Goal: Find specific fact: Find contact information

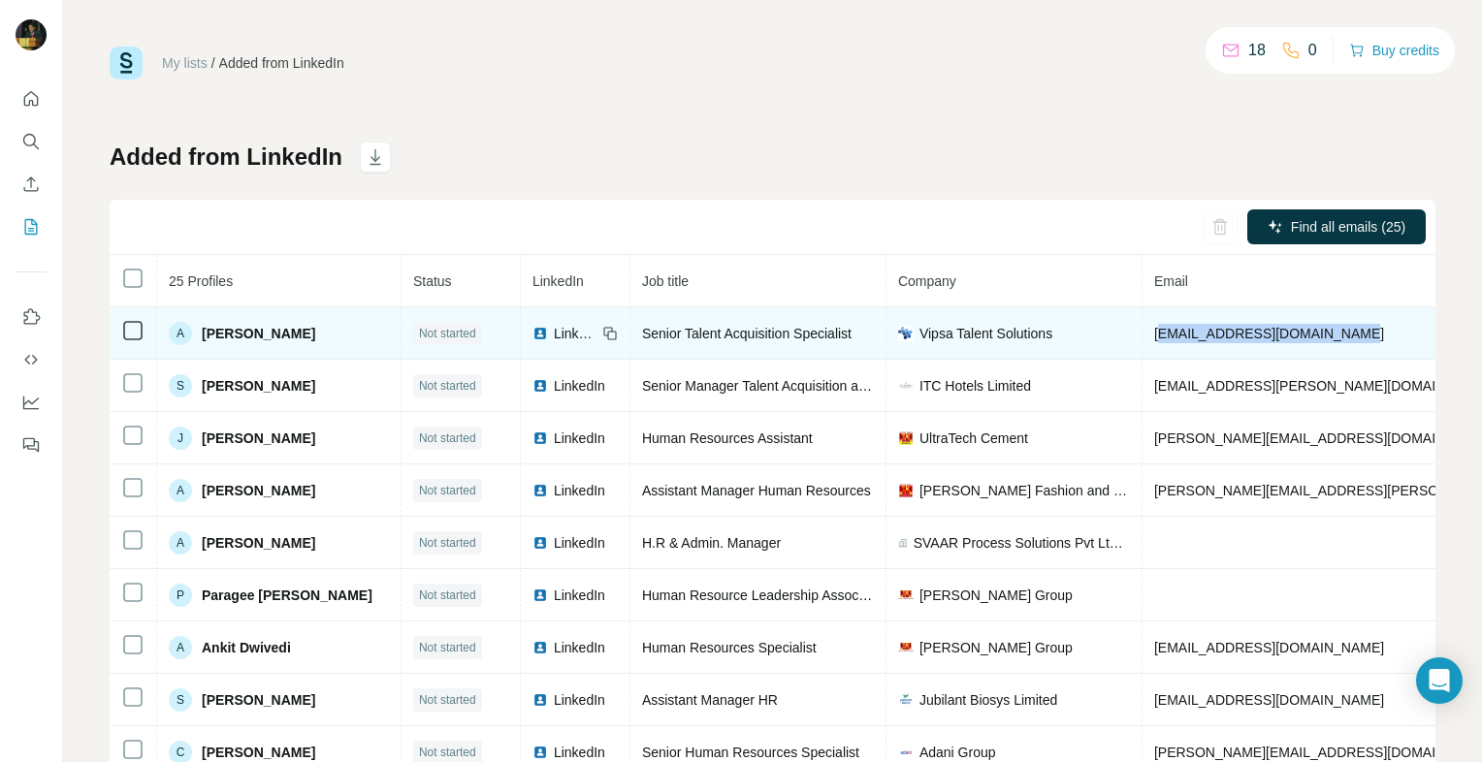
drag, startPoint x: 1117, startPoint y: 336, endPoint x: 1293, endPoint y: 328, distance: 175.7
click at [1293, 328] on td "[EMAIL_ADDRESS][DOMAIN_NAME]" at bounding box center [1382, 333] width 478 height 52
click at [1154, 328] on span "[EMAIL_ADDRESS][DOMAIN_NAME]" at bounding box center [1269, 334] width 230 height 16
drag, startPoint x: 1113, startPoint y: 328, endPoint x: 1285, endPoint y: 332, distance: 171.7
click at [1285, 332] on span "[EMAIL_ADDRESS][DOMAIN_NAME]" at bounding box center [1269, 334] width 230 height 16
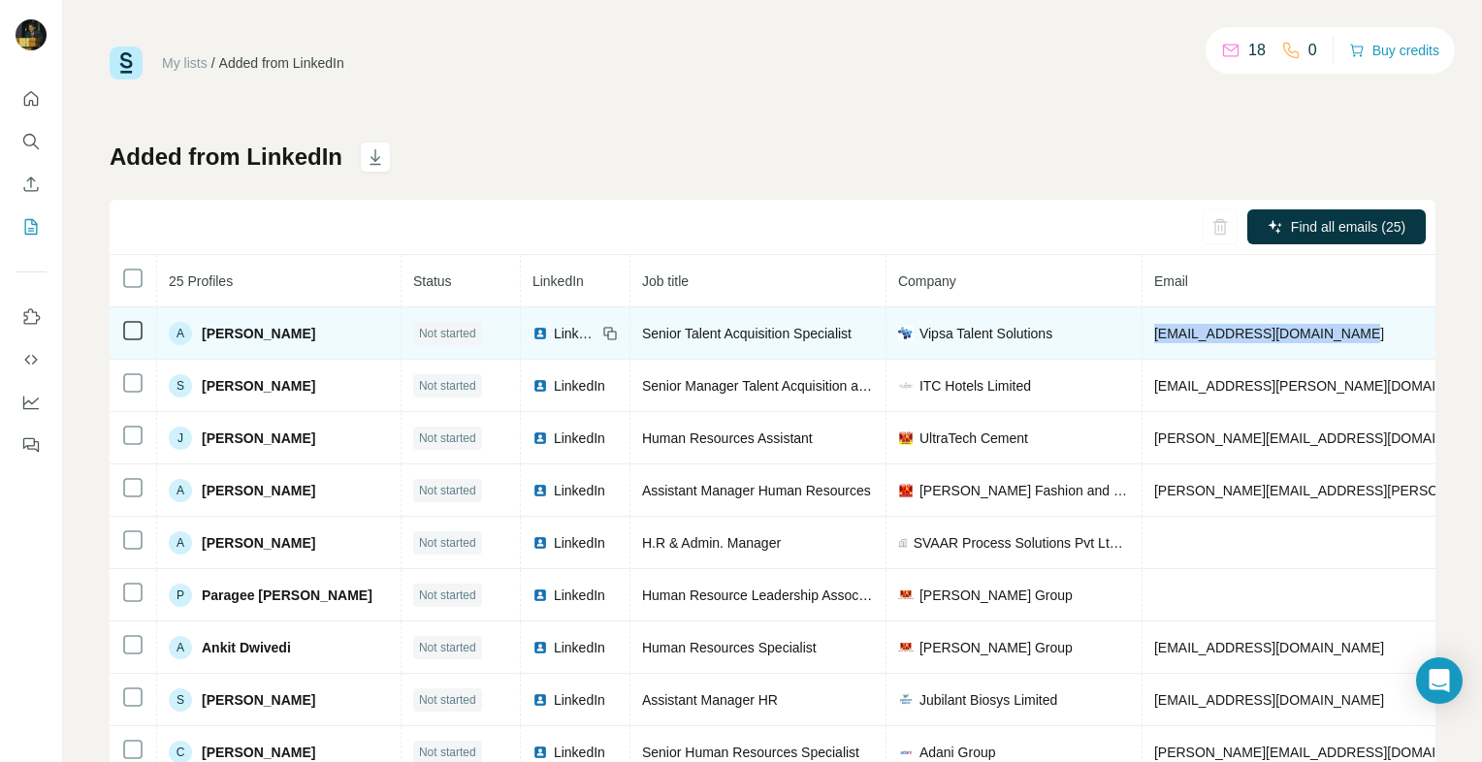
copy span "[EMAIL_ADDRESS][DOMAIN_NAME]"
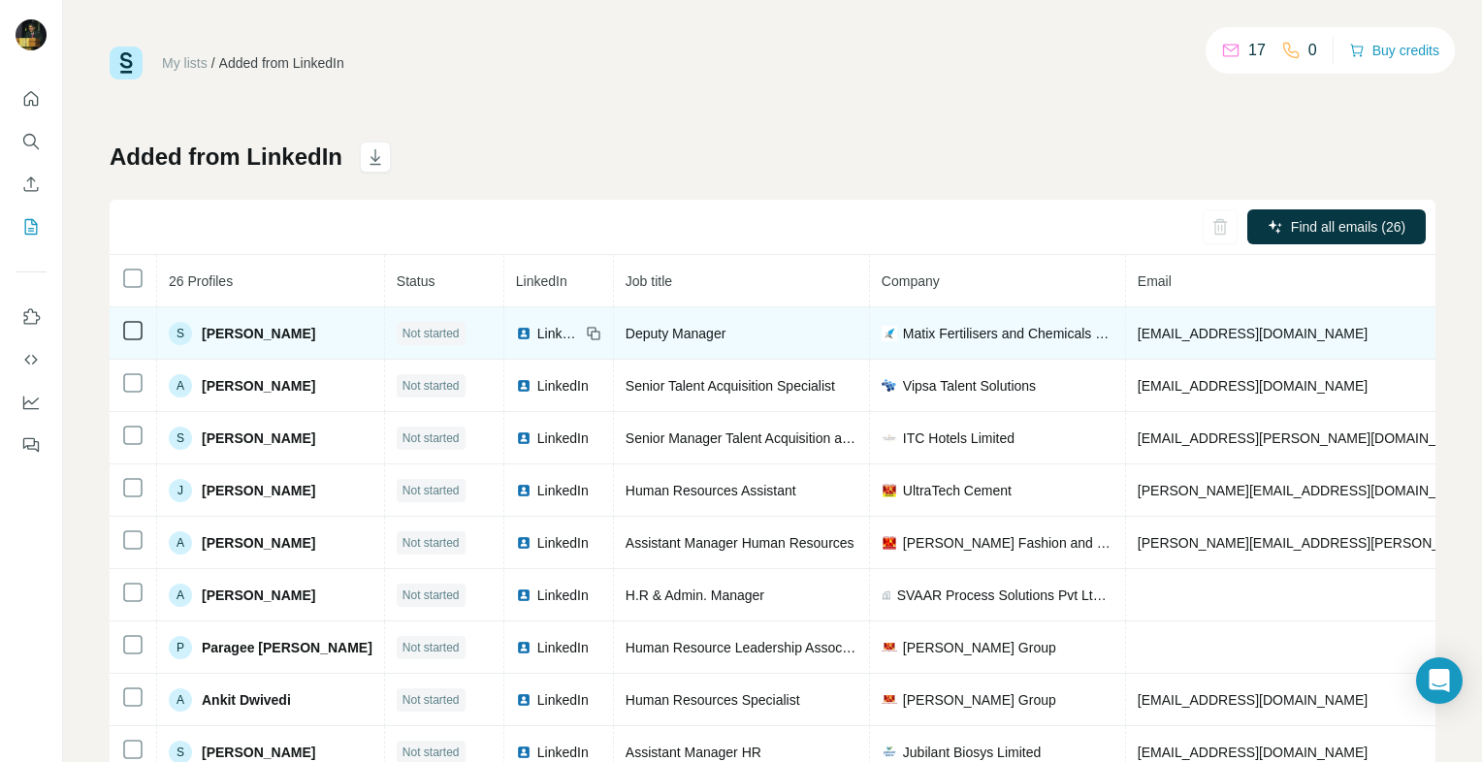
drag, startPoint x: 1115, startPoint y: 333, endPoint x: 1360, endPoint y: 350, distance: 245.0
click at [1360, 350] on td "[EMAIL_ADDRESS][DOMAIN_NAME]" at bounding box center [1365, 333] width 478 height 52
copy span "sushmita.goswami@matixgroup.com"
